Goal: Task Accomplishment & Management: Use online tool/utility

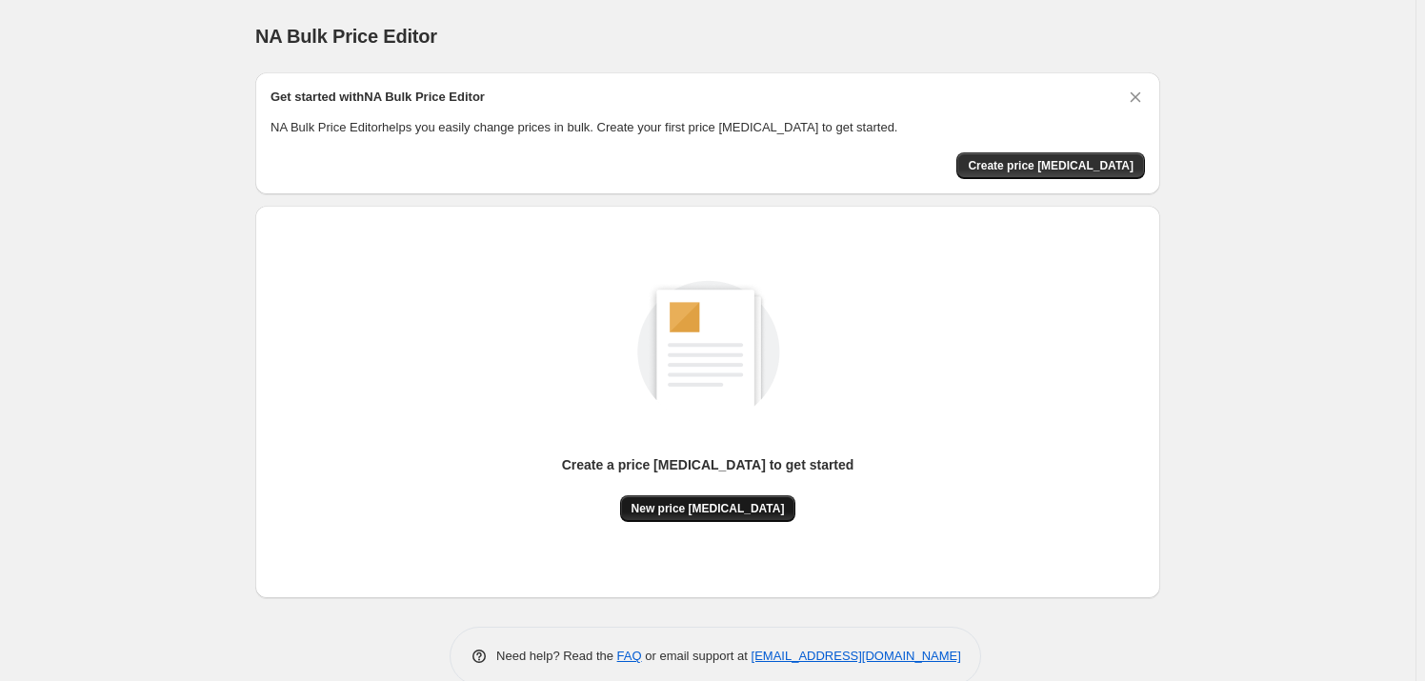
click at [682, 513] on span "New price [MEDICAL_DATA]" at bounding box center [707, 508] width 153 height 15
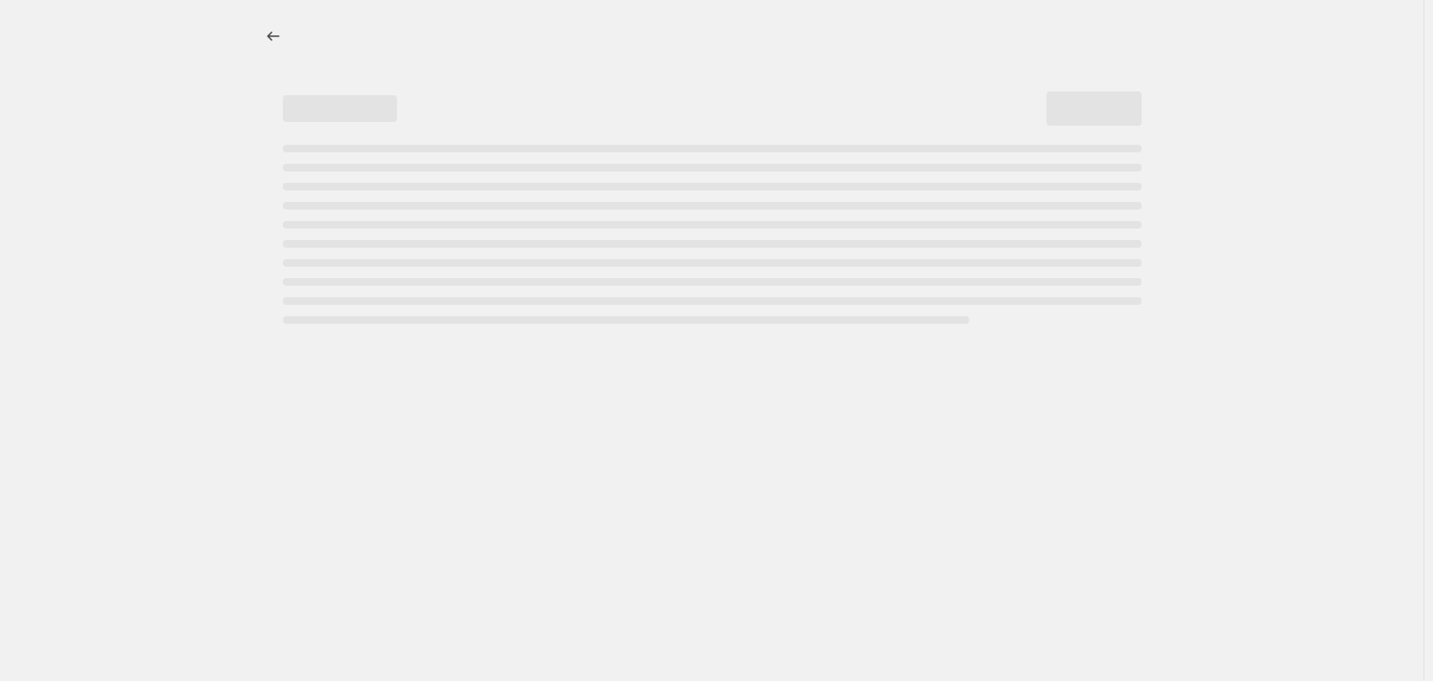
select select "percentage"
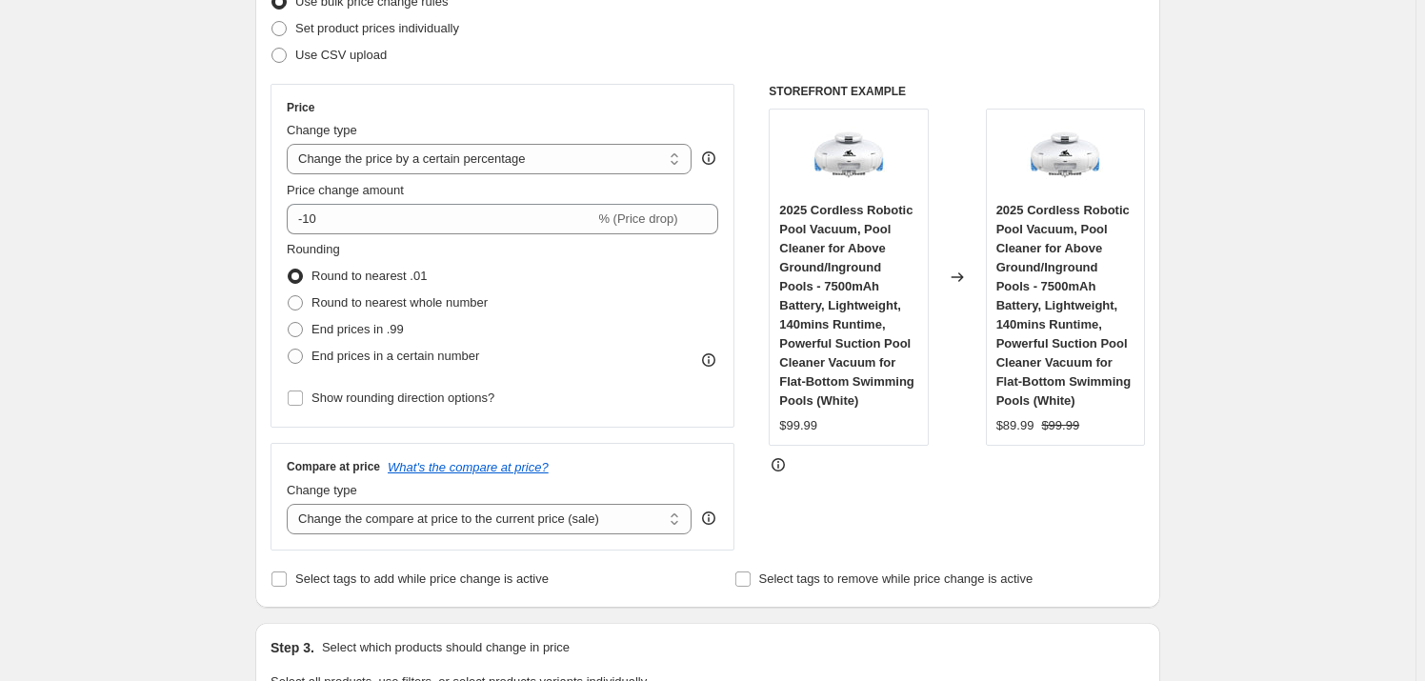
scroll to position [346, 0]
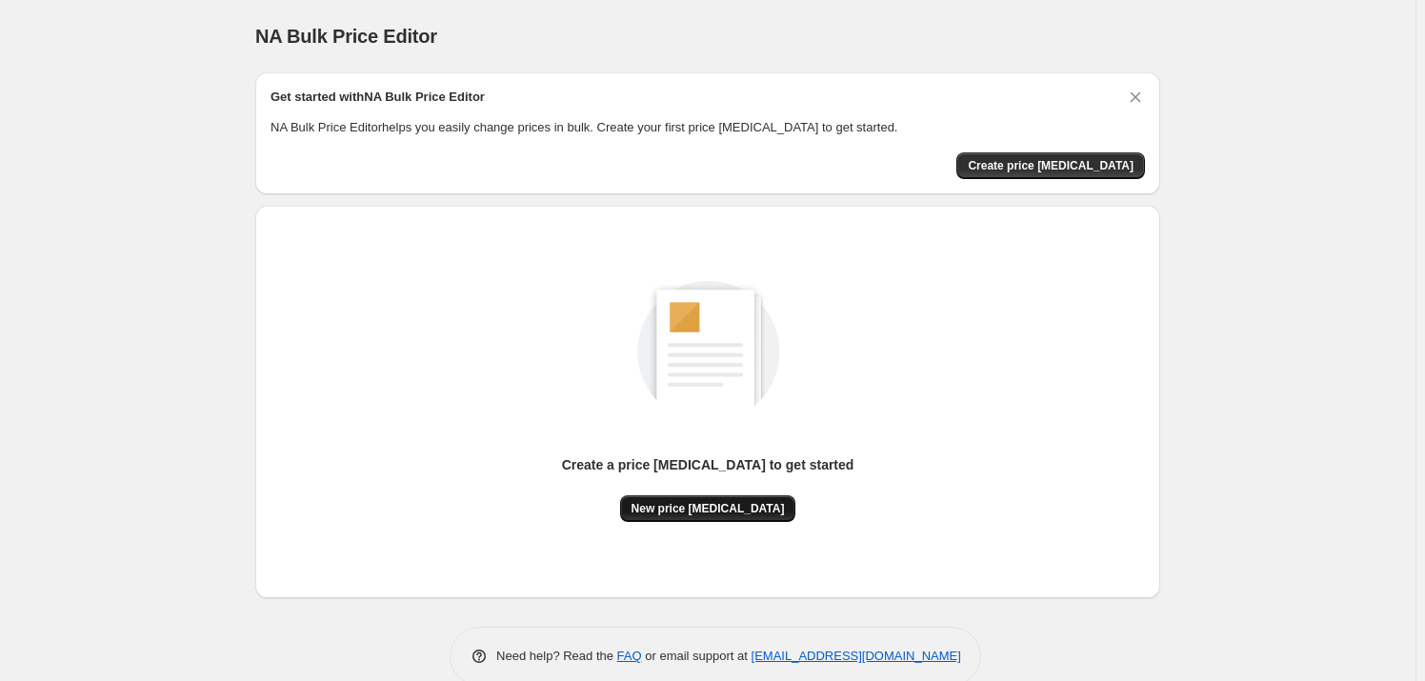
click at [670, 506] on span "New price [MEDICAL_DATA]" at bounding box center [707, 508] width 153 height 15
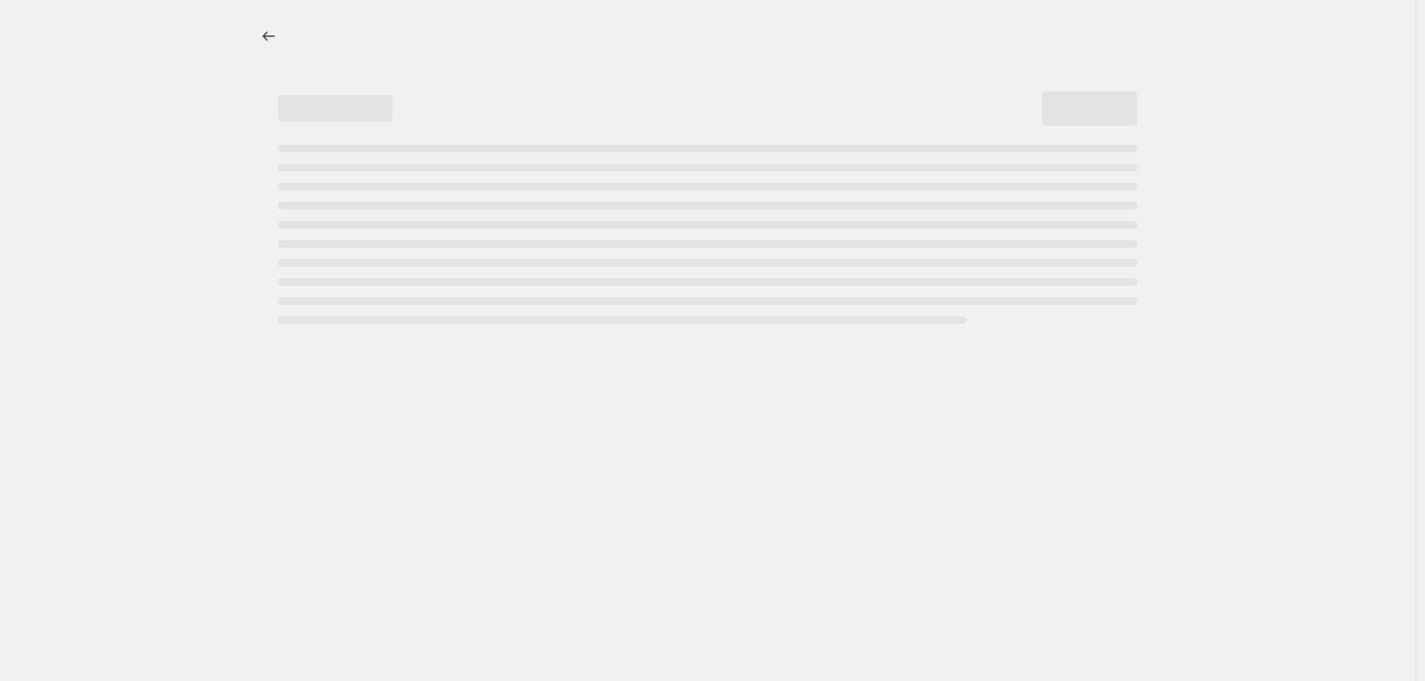
select select "percentage"
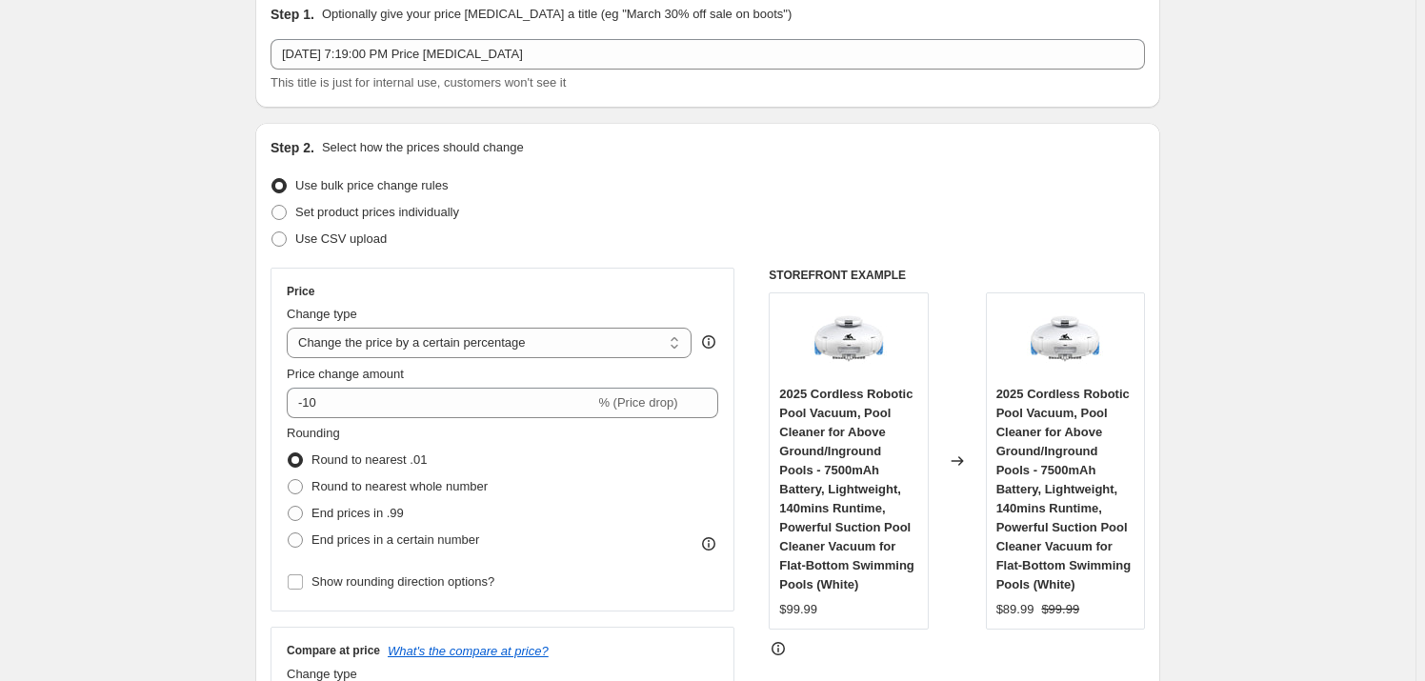
scroll to position [86, 0]
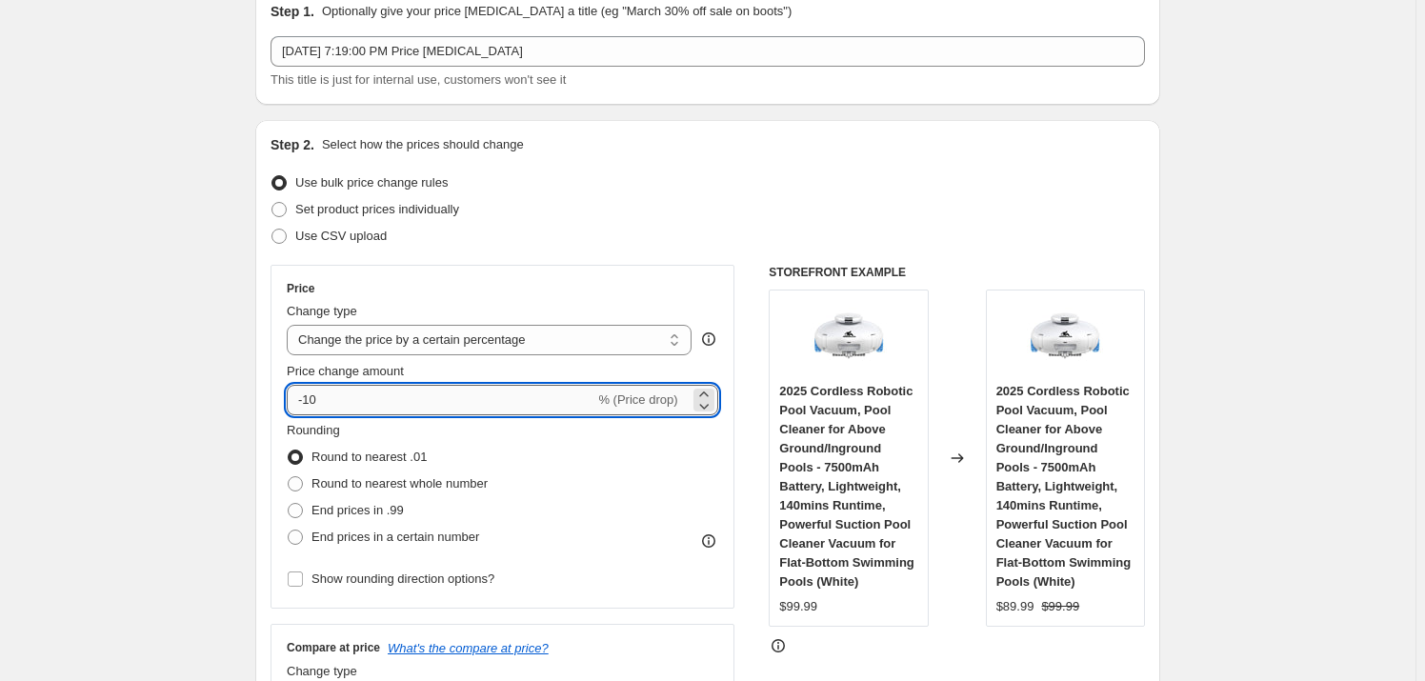
click at [343, 404] on input "-10" at bounding box center [441, 400] width 308 height 30
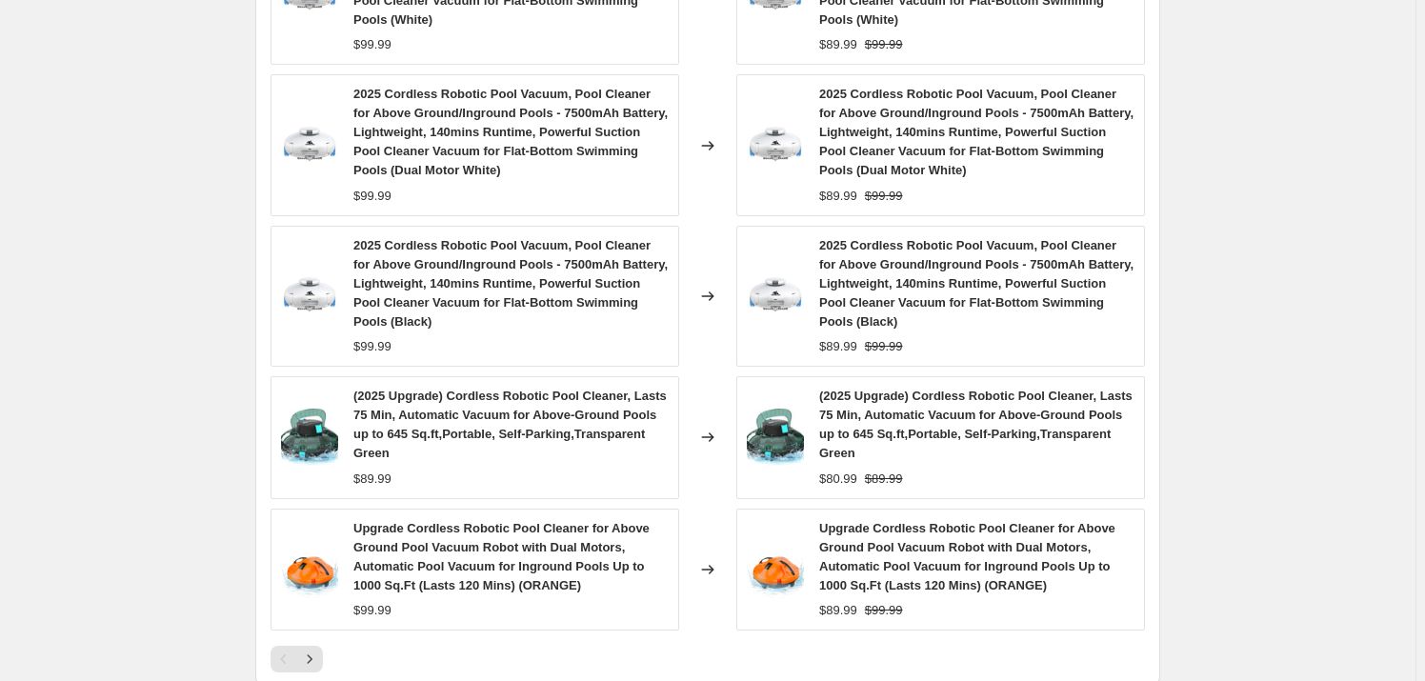
scroll to position [1211, 0]
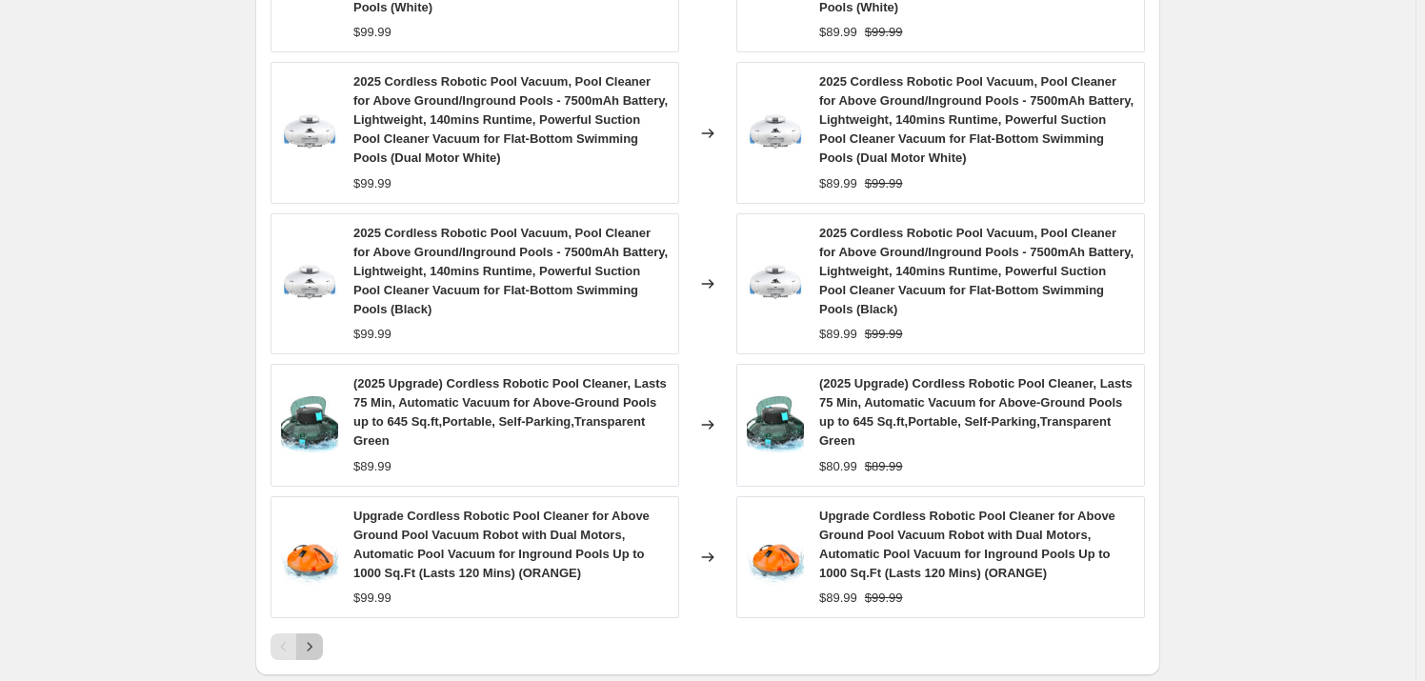
click at [319, 639] on icon "Next" at bounding box center [309, 646] width 19 height 19
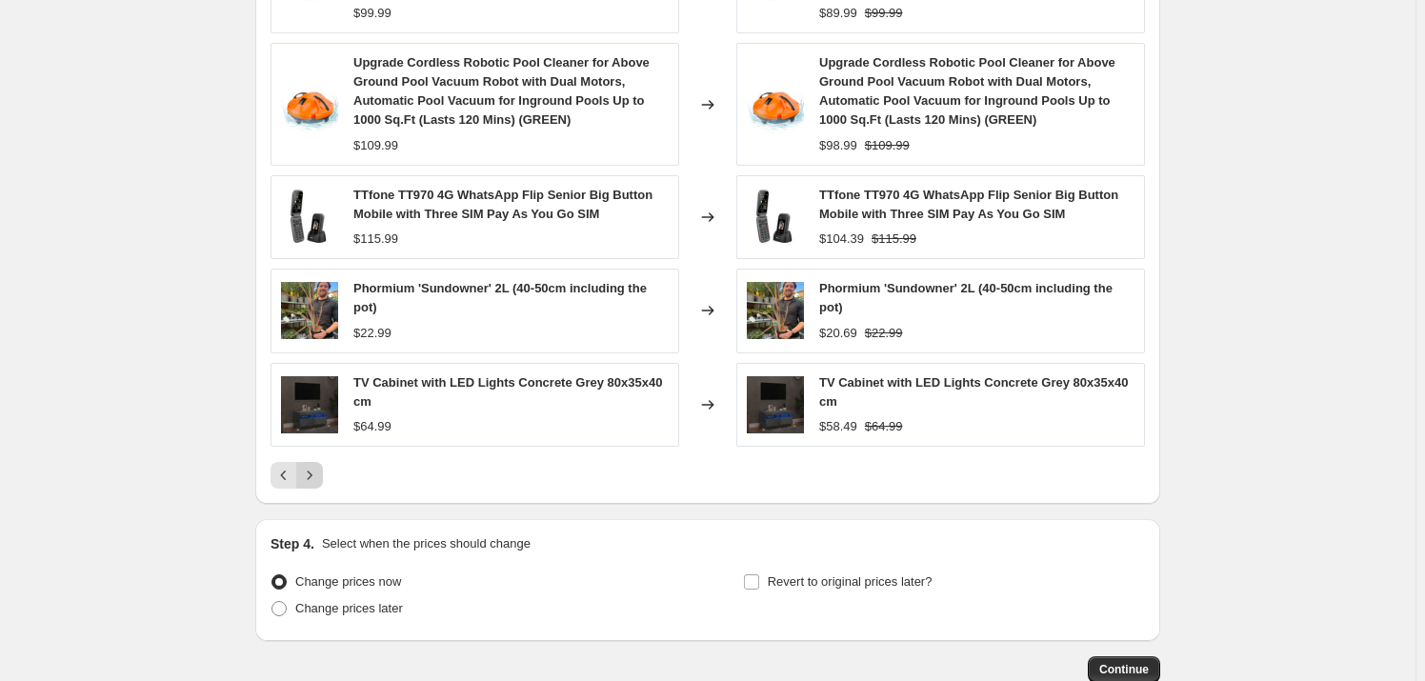
click at [315, 470] on icon "Next" at bounding box center [309, 475] width 19 height 19
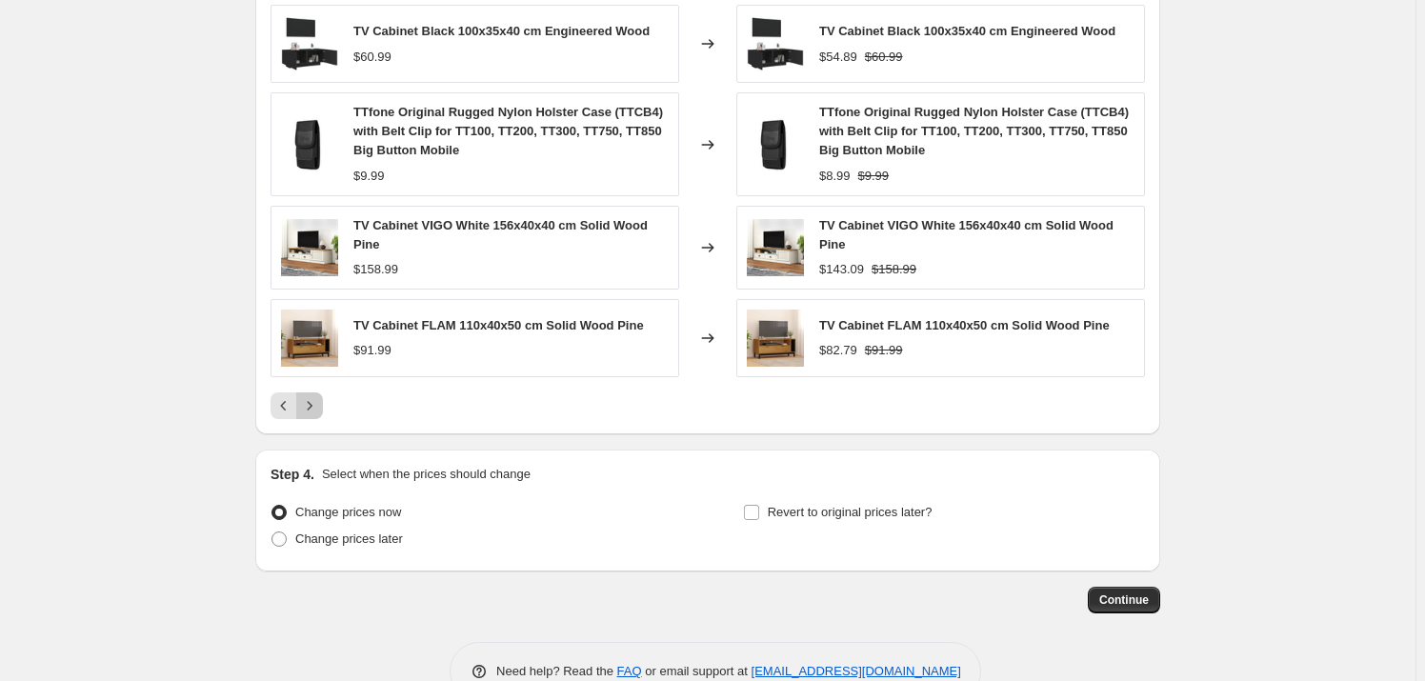
click at [312, 406] on icon "Next" at bounding box center [310, 405] width 5 height 9
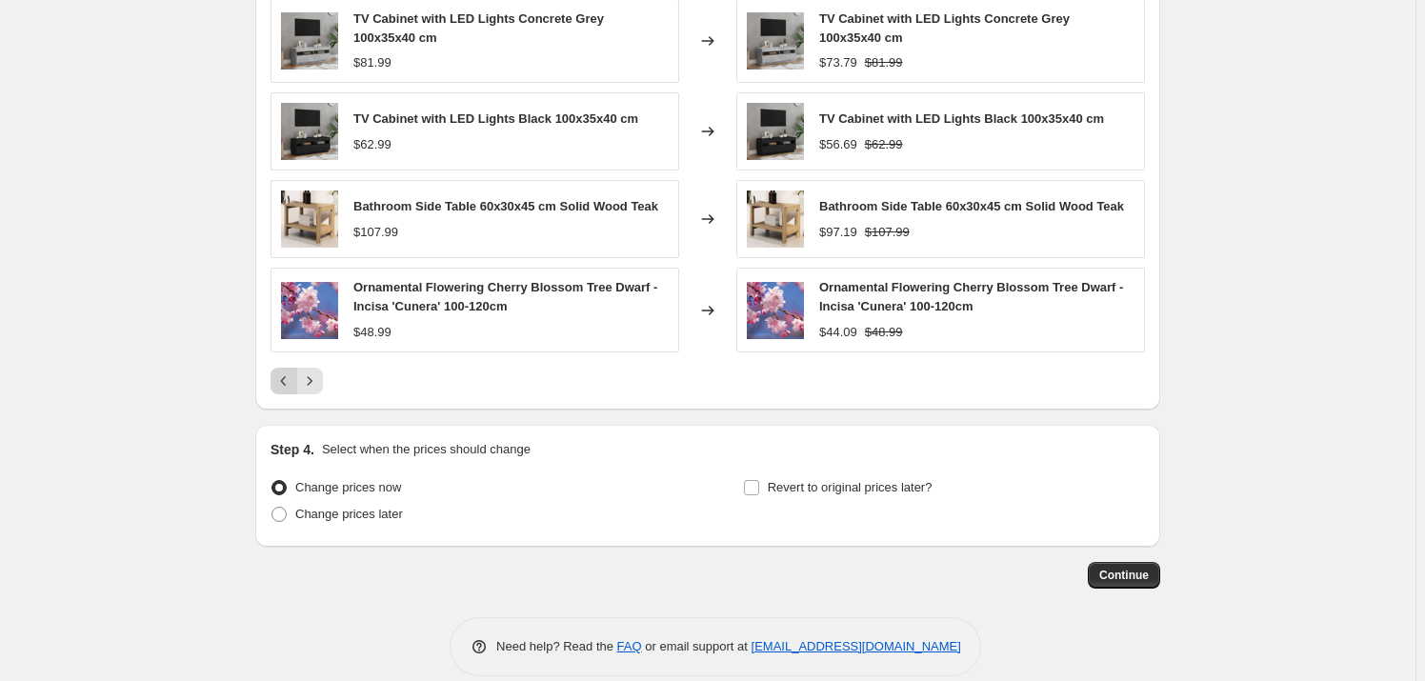
click at [281, 379] on icon "Previous" at bounding box center [283, 380] width 19 height 19
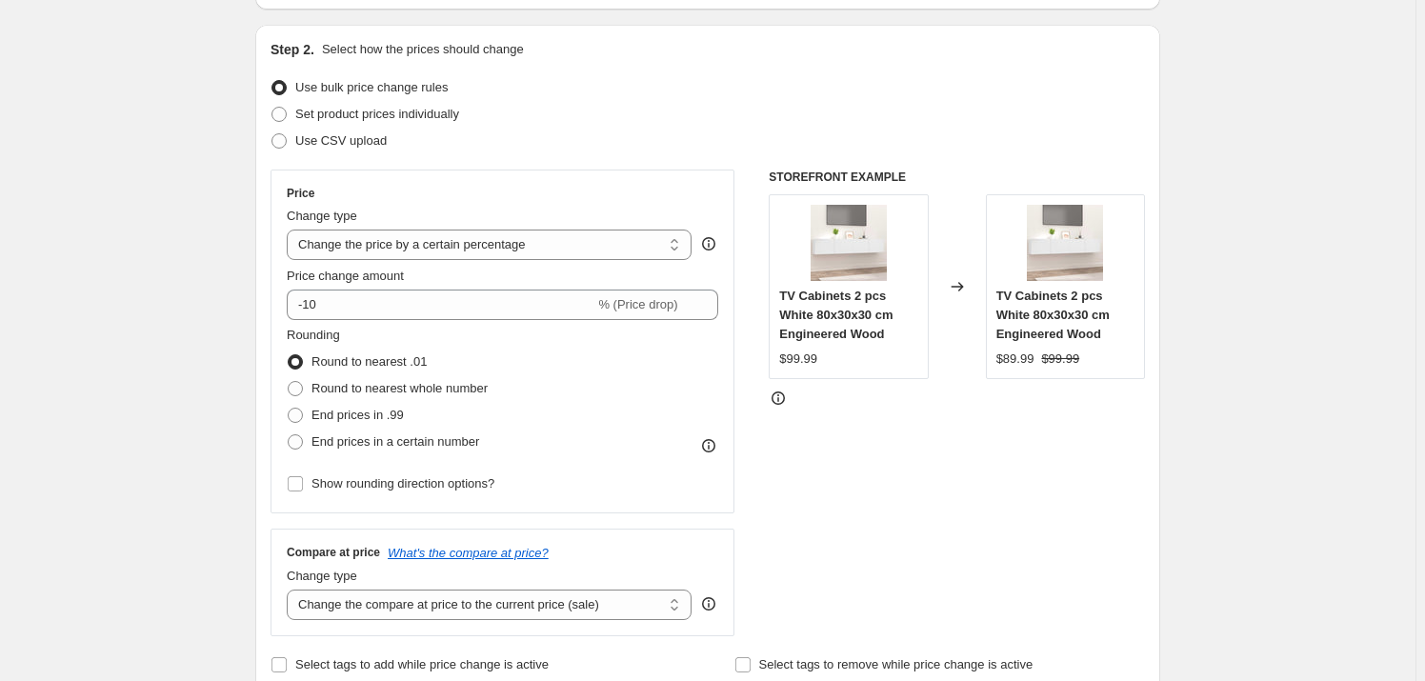
scroll to position [133, 0]
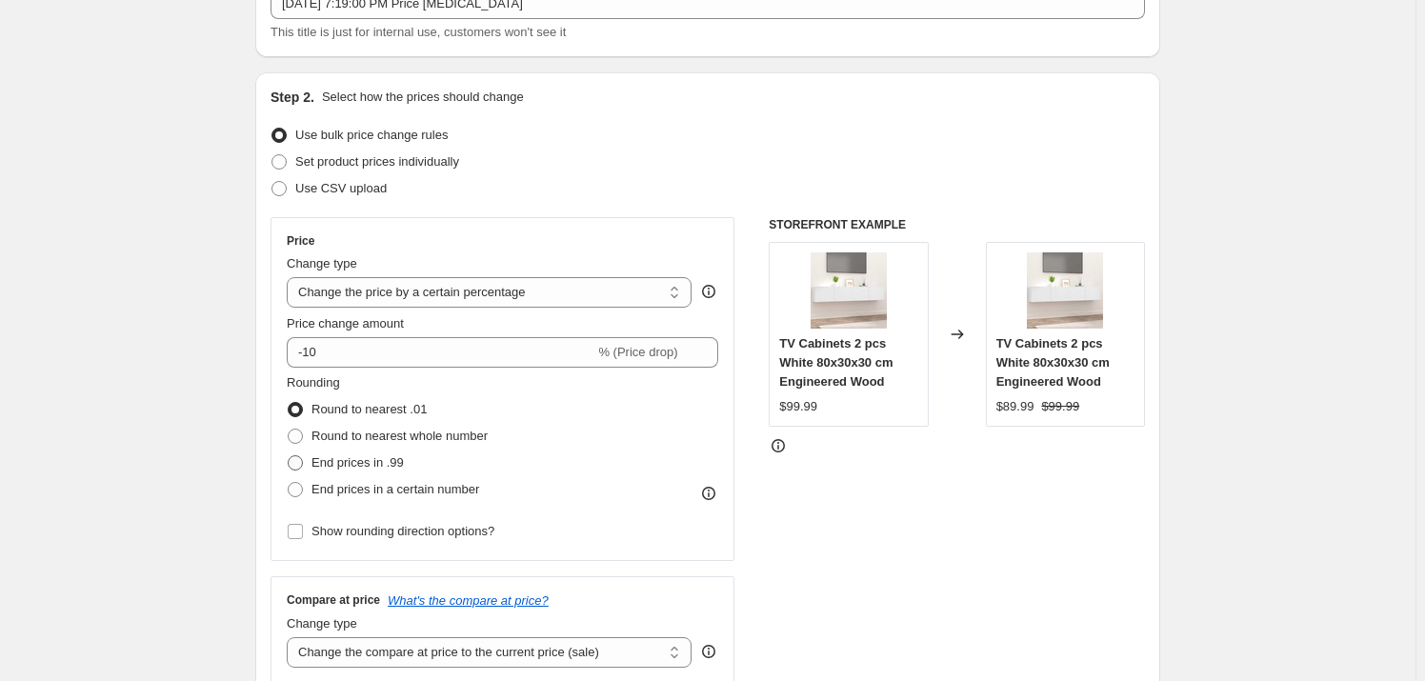
click at [382, 460] on span "End prices in .99" at bounding box center [357, 462] width 92 height 14
click at [289, 456] on input "End prices in .99" at bounding box center [288, 455] width 1 height 1
radio input "true"
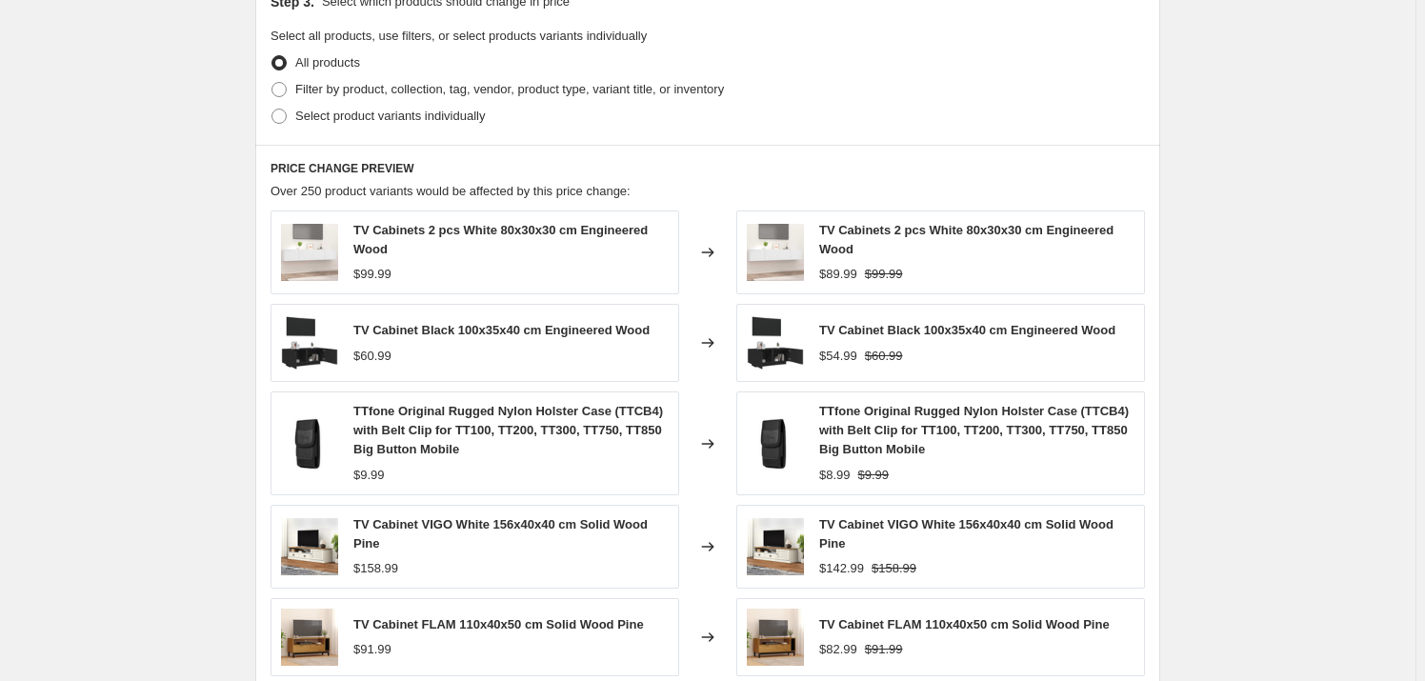
scroll to position [1258, 0]
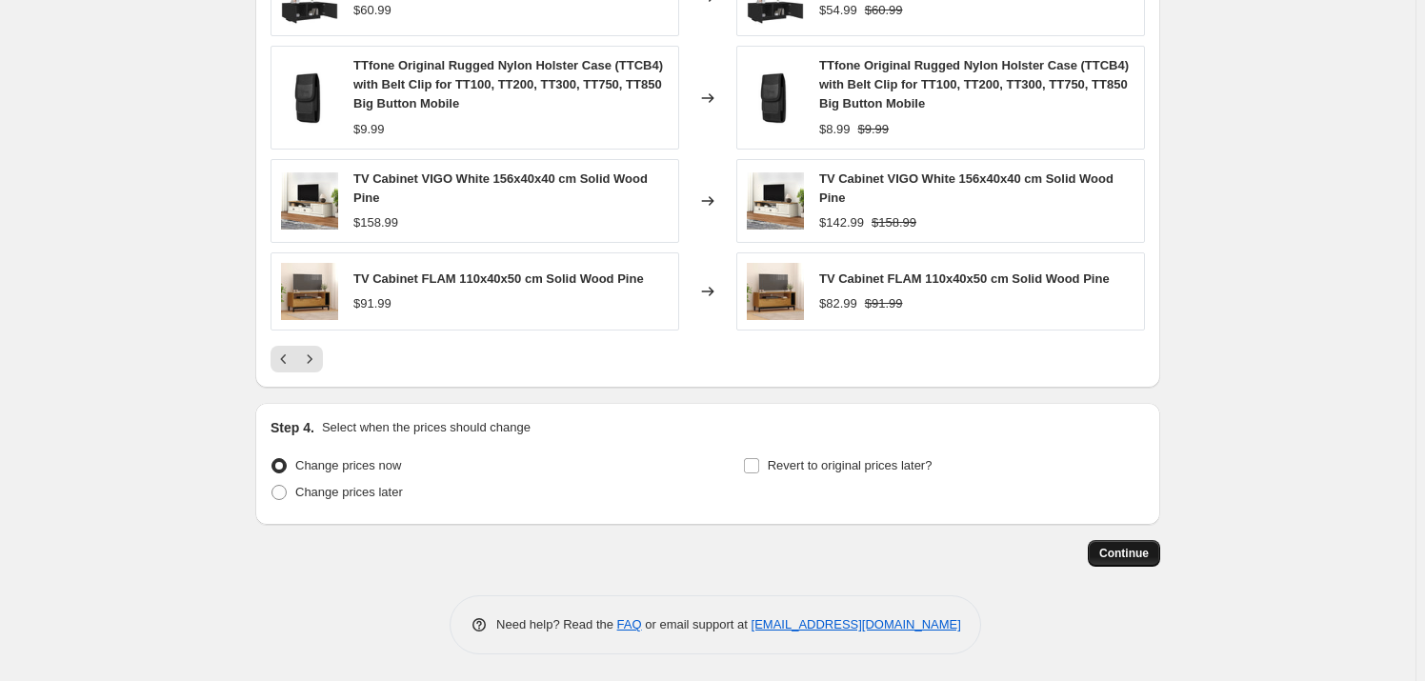
click at [1122, 550] on span "Continue" at bounding box center [1124, 553] width 50 height 15
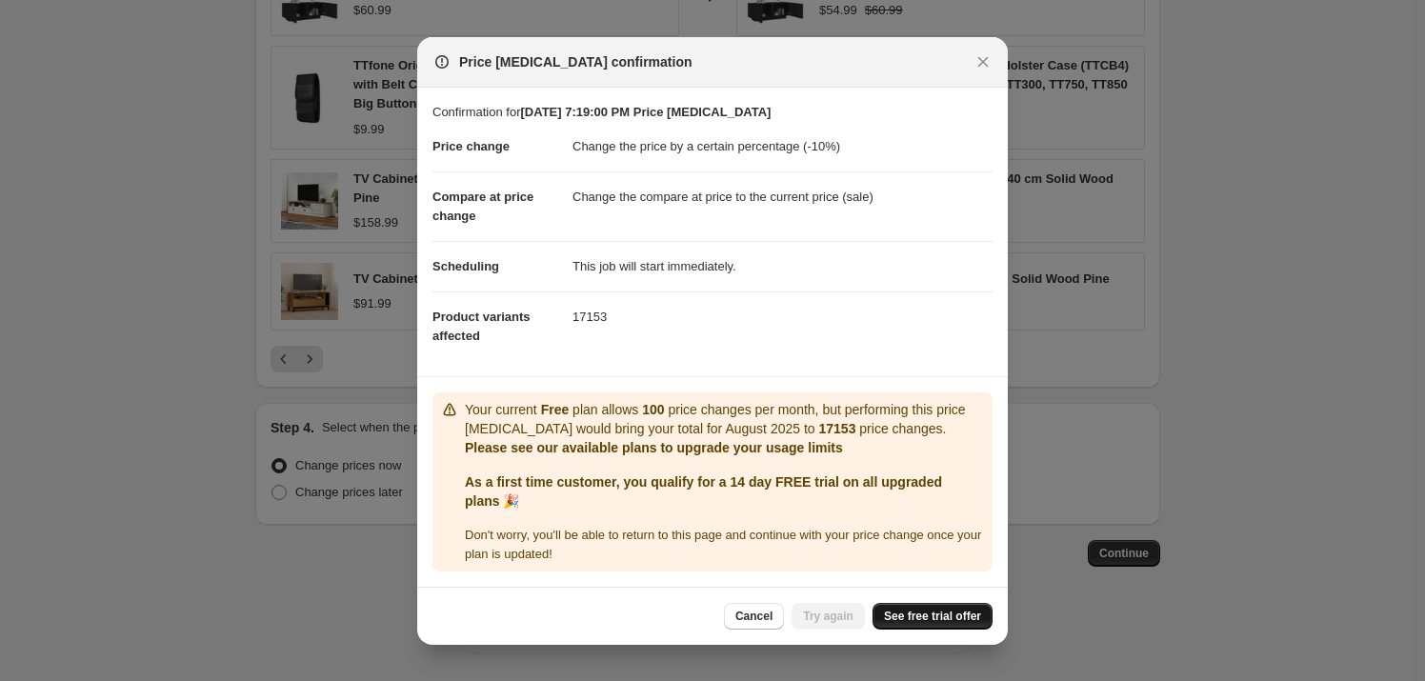
click at [963, 607] on link "See free trial offer" at bounding box center [932, 616] width 120 height 27
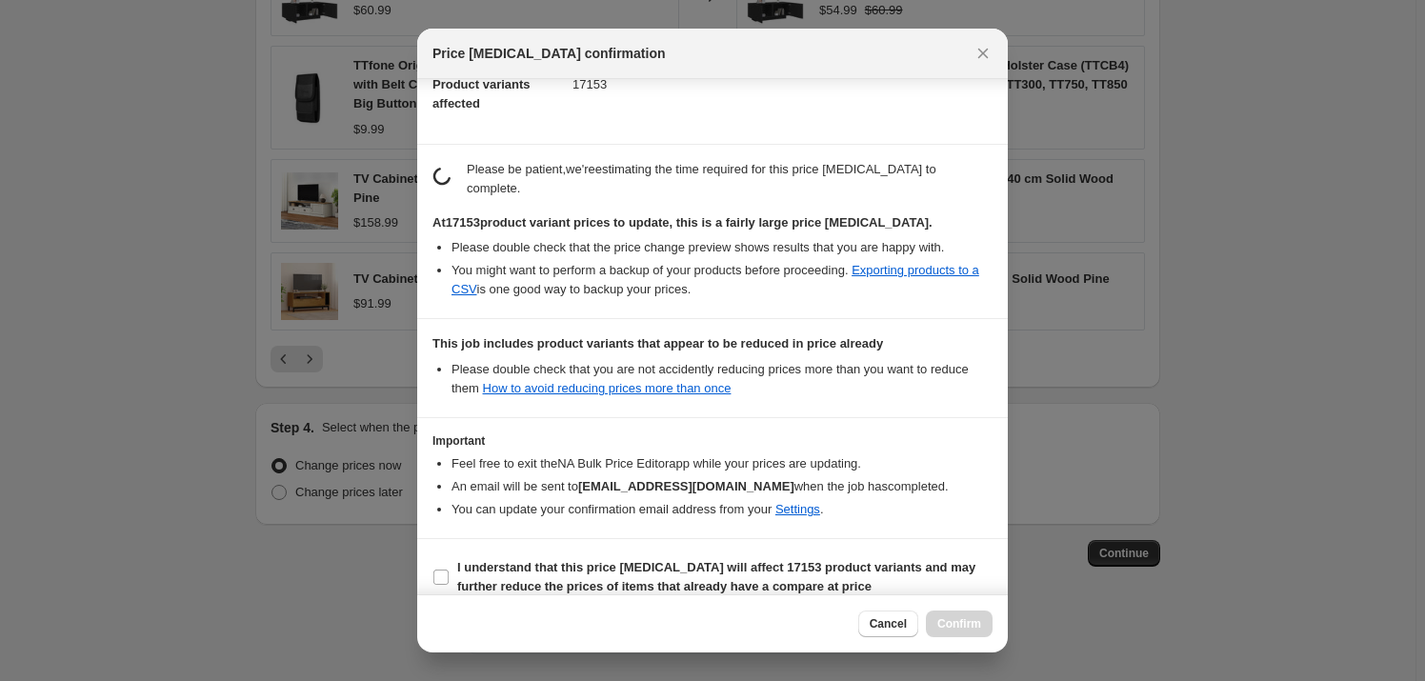
scroll to position [229, 0]
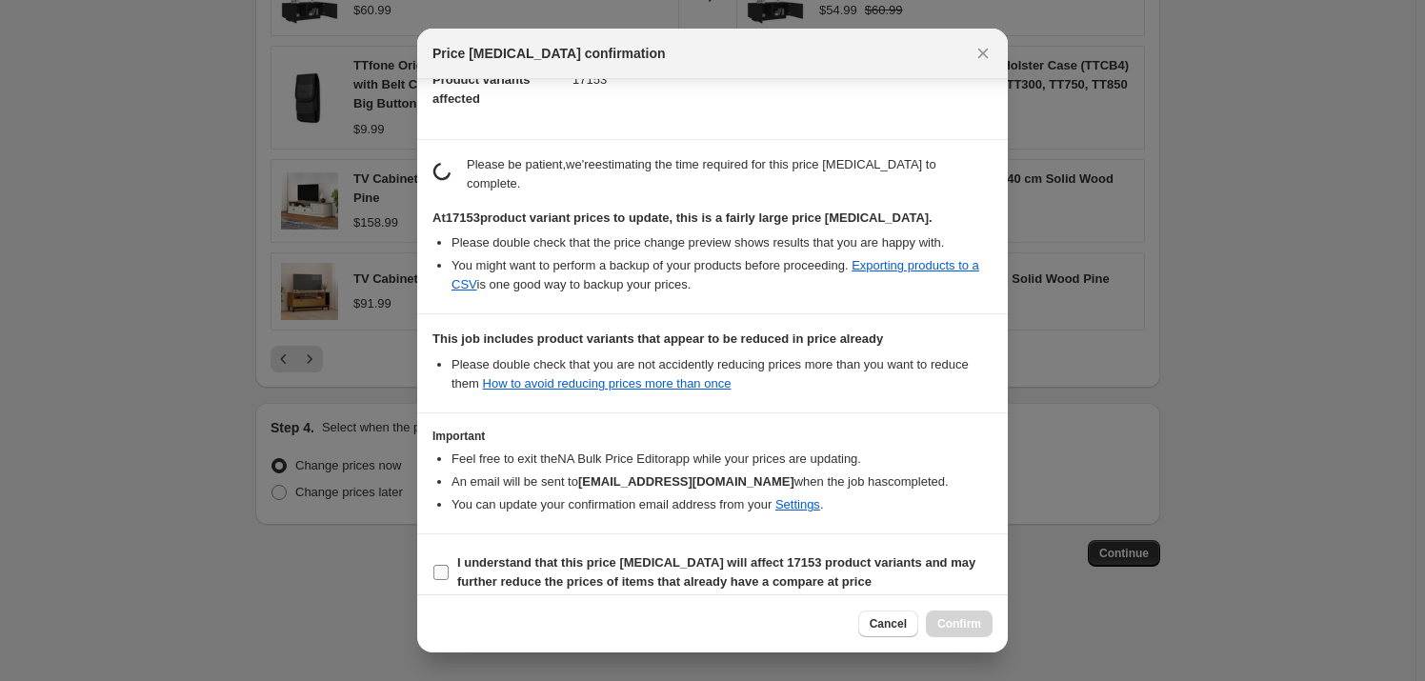
click at [446, 550] on label "I understand that this price change job will affect 17153 product variants and …" at bounding box center [712, 573] width 560 height 46
click at [446, 565] on input "I understand that this price change job will affect 17153 product variants and …" at bounding box center [440, 572] width 15 height 15
checkbox input "true"
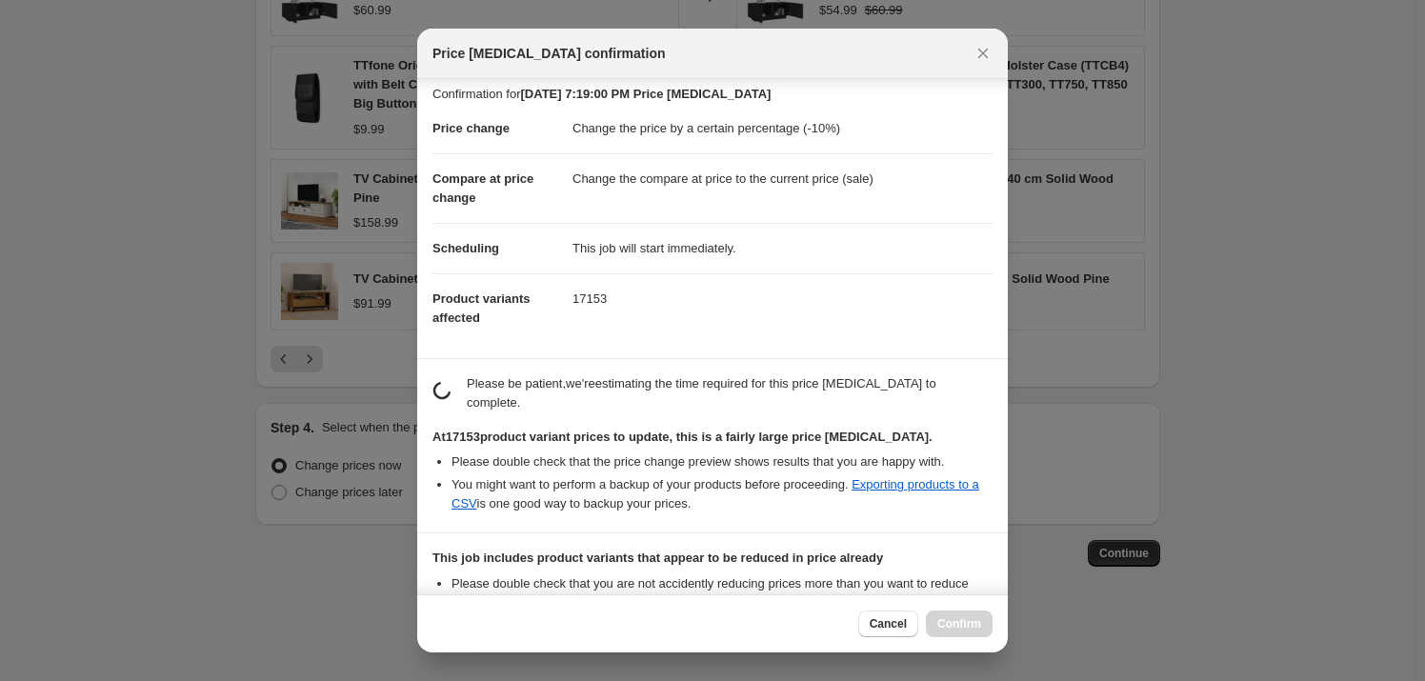
scroll to position [0, 0]
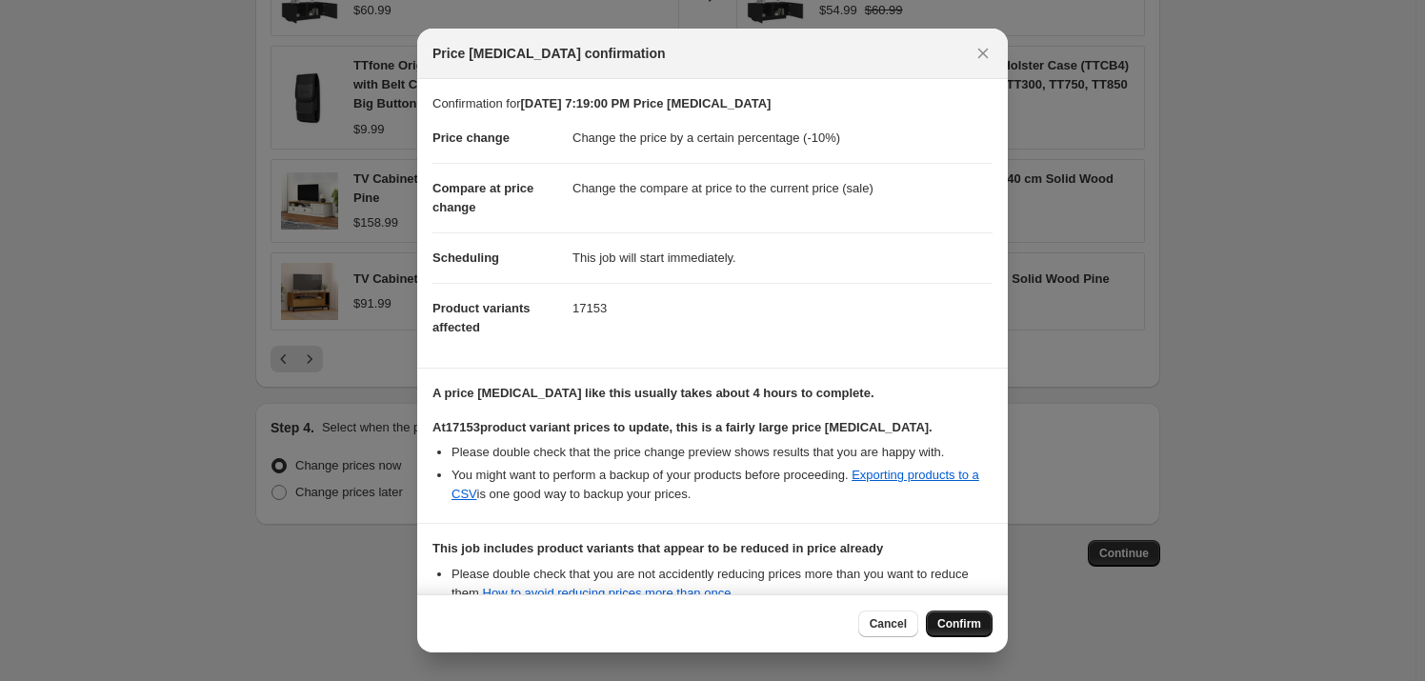
click at [972, 630] on span "Confirm" at bounding box center [959, 623] width 44 height 15
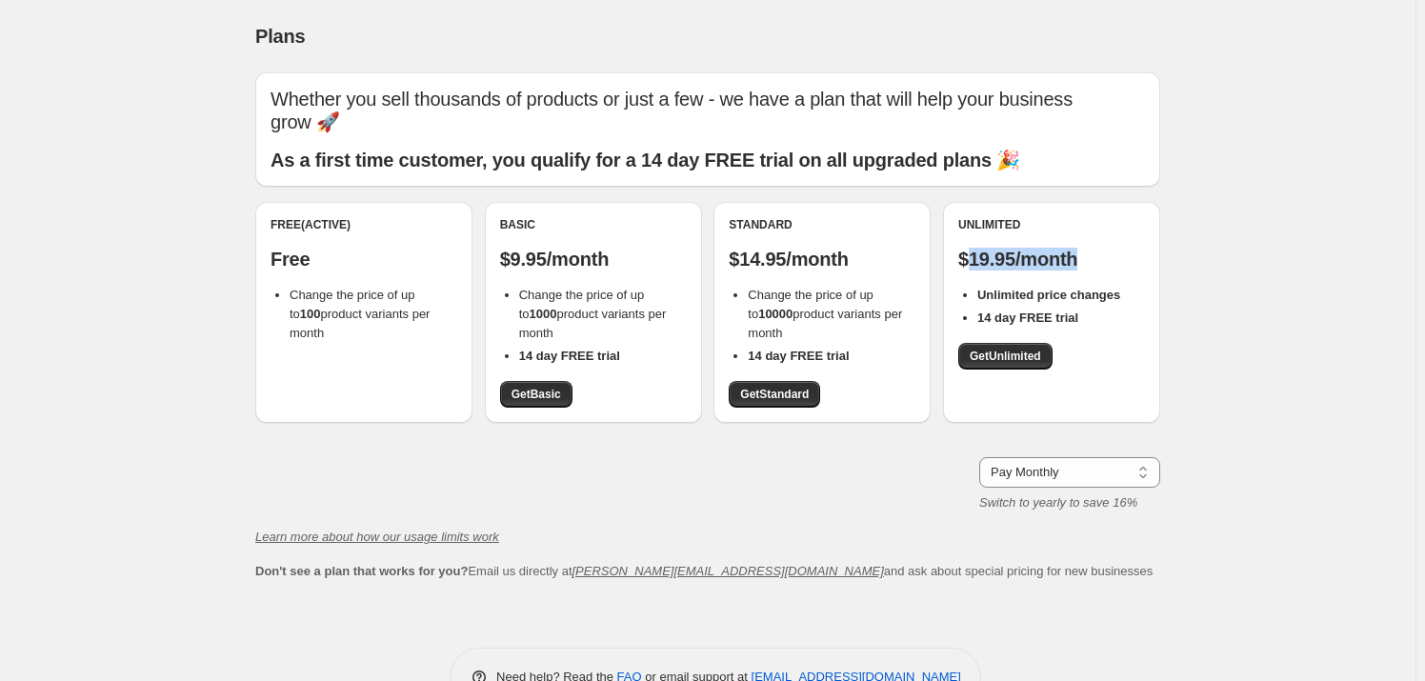
drag, startPoint x: 980, startPoint y: 255, endPoint x: 1130, endPoint y: 302, distance: 156.6
click at [1105, 268] on p "$19.95/month" at bounding box center [1051, 259] width 187 height 23
click at [1040, 364] on link "Get Unlimited" at bounding box center [1005, 356] width 94 height 27
